Goal: Transaction & Acquisition: Subscribe to service/newsletter

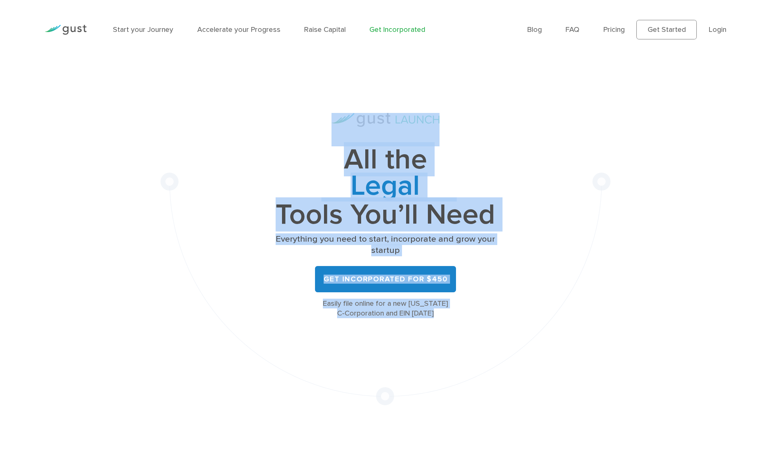
drag, startPoint x: 297, startPoint y: 170, endPoint x: 515, endPoint y: 341, distance: 276.5
click at [515, 341] on div "All the Legal Cap Table Fundraising Governance Tools You’ll Need Everything you…" at bounding box center [386, 232] width 451 height 346
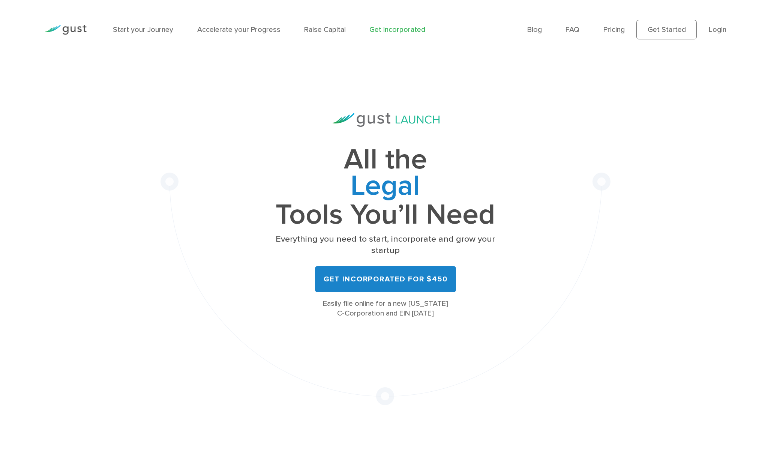
click at [324, 34] on li "Raise Capital" at bounding box center [325, 29] width 42 height 11
click at [324, 26] on link "Raise Capital" at bounding box center [325, 29] width 42 height 9
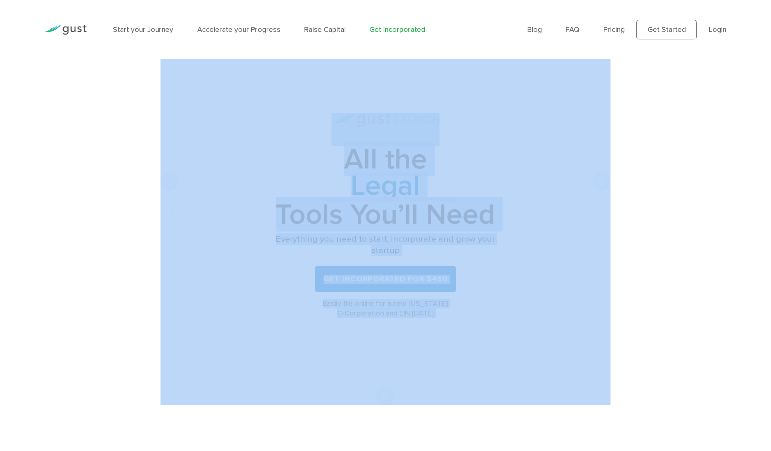
drag, startPoint x: 232, startPoint y: 102, endPoint x: 482, endPoint y: 429, distance: 412.1
drag, startPoint x: 482, startPoint y: 429, endPoint x: 175, endPoint y: 82, distance: 463.7
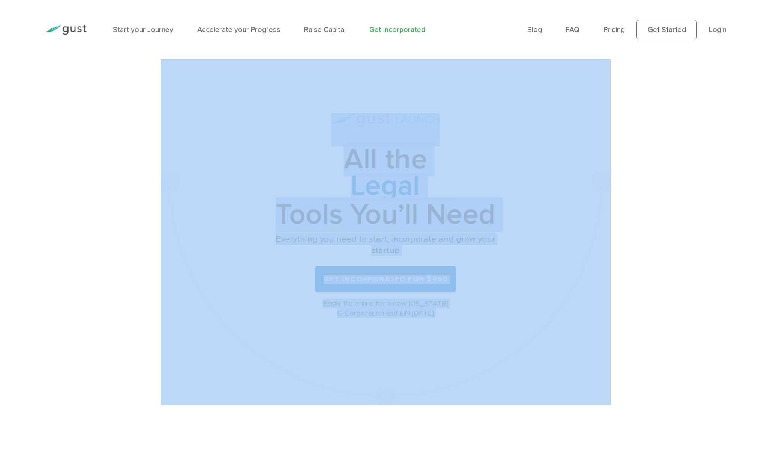
click at [130, 69] on div "All the Legal Cap Table Fundraising Governance Tools You’ll Need Everything you…" at bounding box center [385, 232] width 632 height 346
drag, startPoint x: 249, startPoint y: 112, endPoint x: 480, endPoint y: 430, distance: 393.2
drag, startPoint x: 480, startPoint y: 430, endPoint x: 100, endPoint y: 68, distance: 524.8
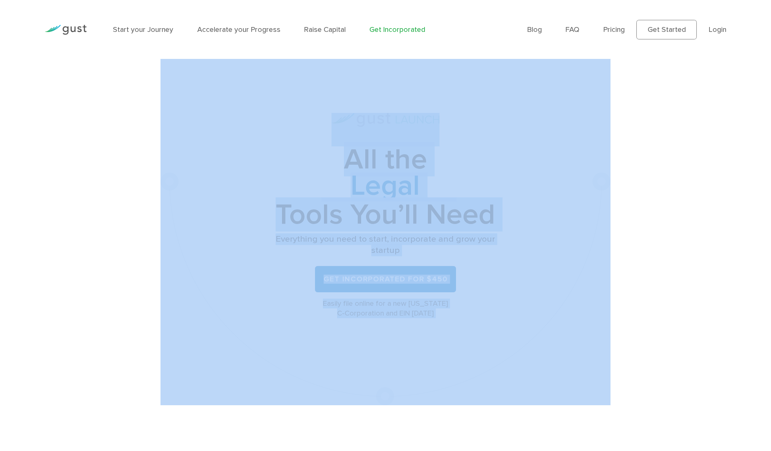
click at [100, 68] on div "All the Legal Cap Table Fundraising Governance Tools You’ll Need Everything you…" at bounding box center [385, 232] width 632 height 346
drag, startPoint x: 100, startPoint y: 68, endPoint x: 411, endPoint y: 409, distance: 461.5
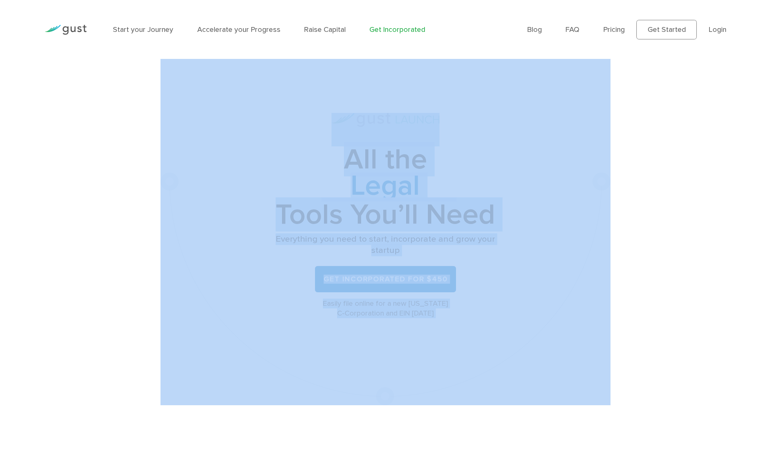
drag, startPoint x: 411, startPoint y: 410, endPoint x: 96, endPoint y: 102, distance: 440.1
click at [96, 102] on div "All the Legal Cap Table Fundraising Governance Tools You’ll Need Everything you…" at bounding box center [385, 232] width 632 height 346
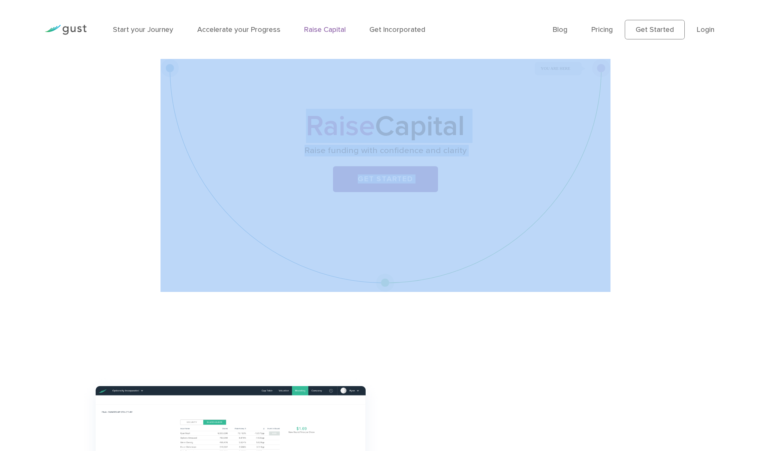
drag, startPoint x: 268, startPoint y: 104, endPoint x: 495, endPoint y: 355, distance: 338.4
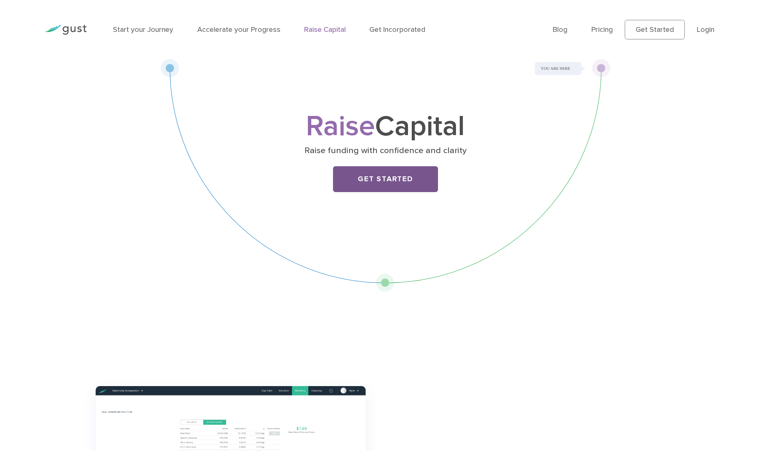
click at [390, 180] on link "Get Started" at bounding box center [385, 179] width 105 height 26
